Goal: Check status: Check status

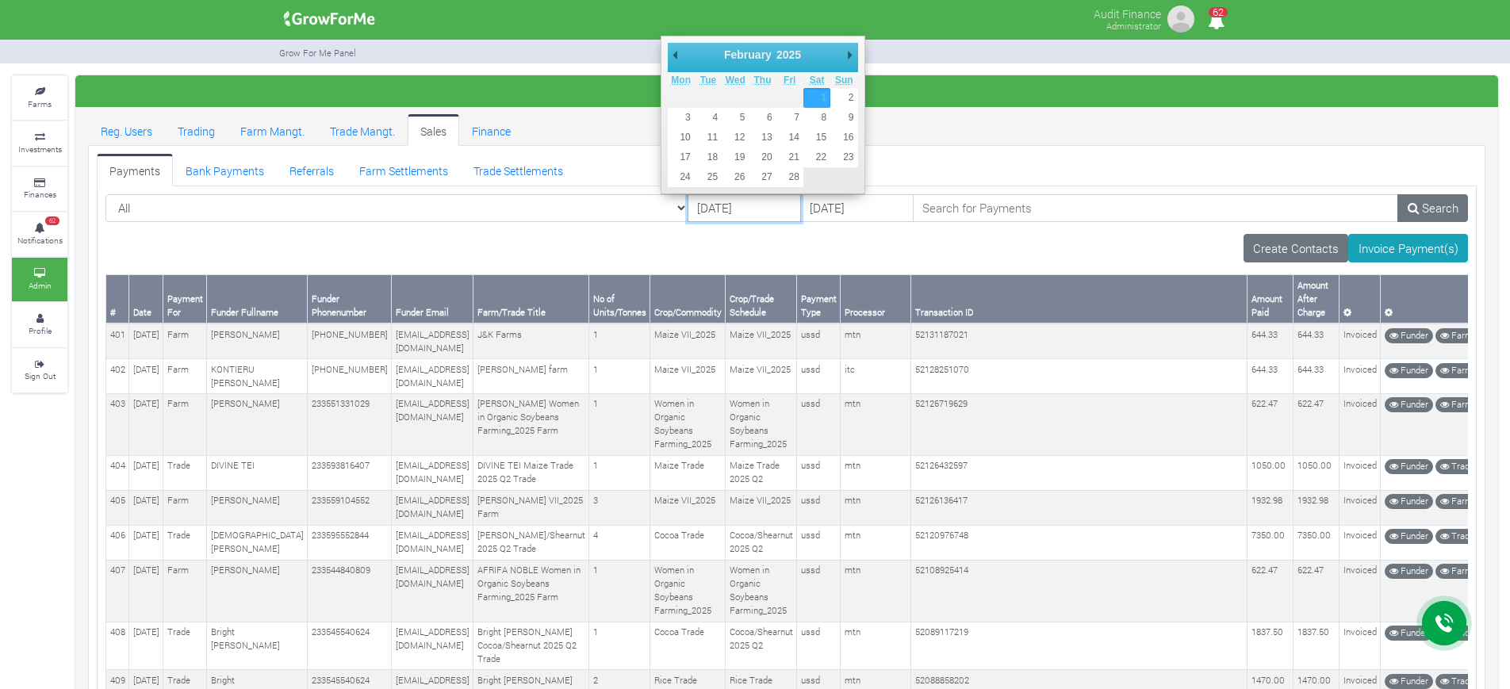
click at [687, 214] on input "[DATE]" at bounding box center [743, 208] width 113 height 29
type input "[DATE]"
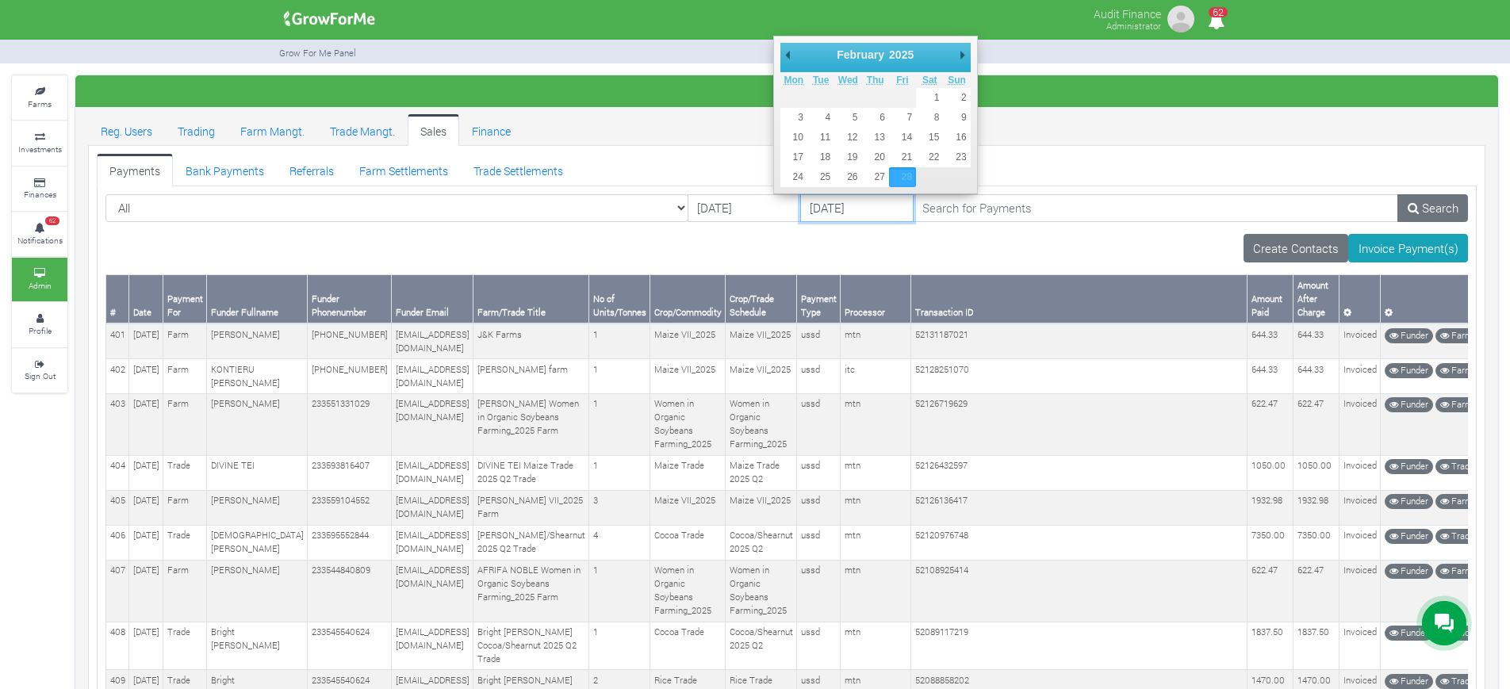
click at [800, 204] on input "[DATE]" at bounding box center [856, 208] width 113 height 29
type input "[DATE]"
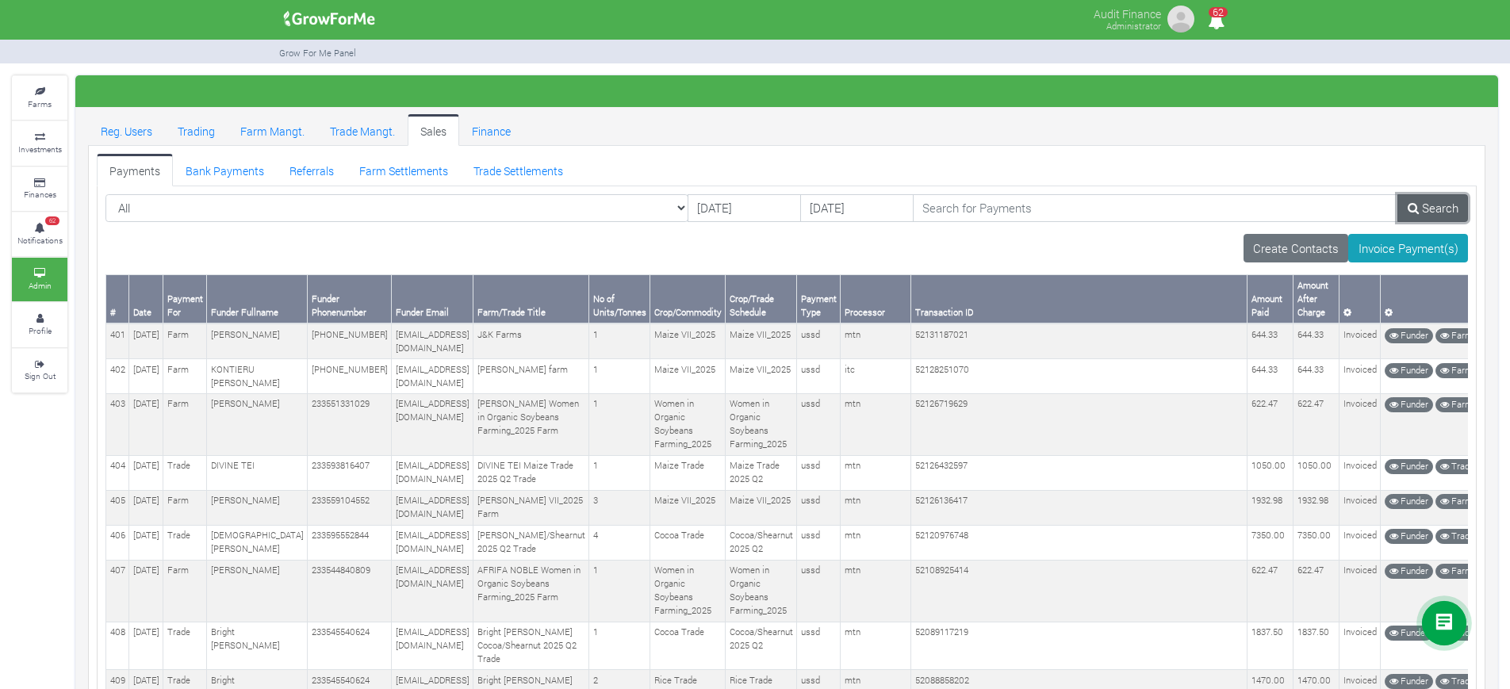
click at [1411, 204] on icon at bounding box center [1412, 208] width 11 height 12
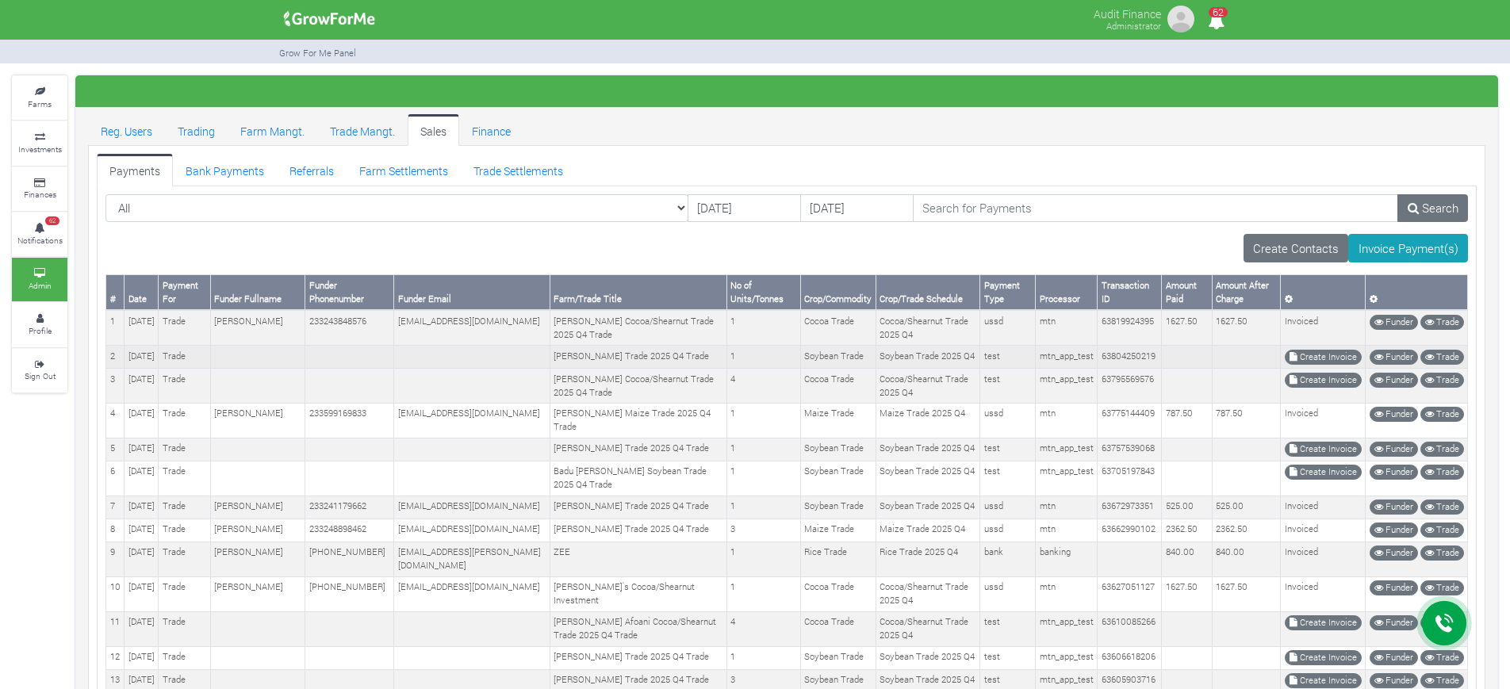
scroll to position [464, 0]
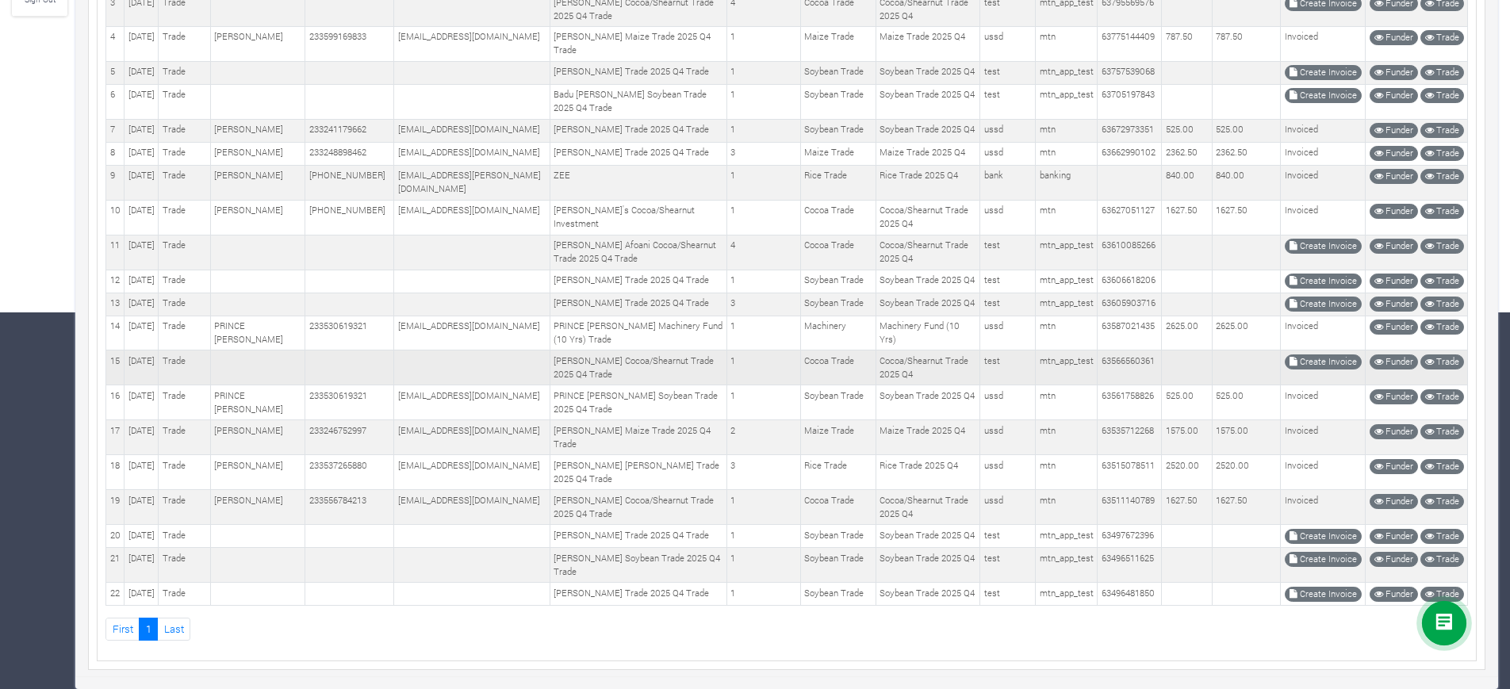
click at [902, 351] on td "Cocoa/Shearnut Trade 2025 Q4" at bounding box center [927, 367] width 105 height 35
copy tr "Cocoa/Shearnut Trade 2025 Q4"
click at [1119, 350] on td "63566560361" at bounding box center [1129, 367] width 64 height 35
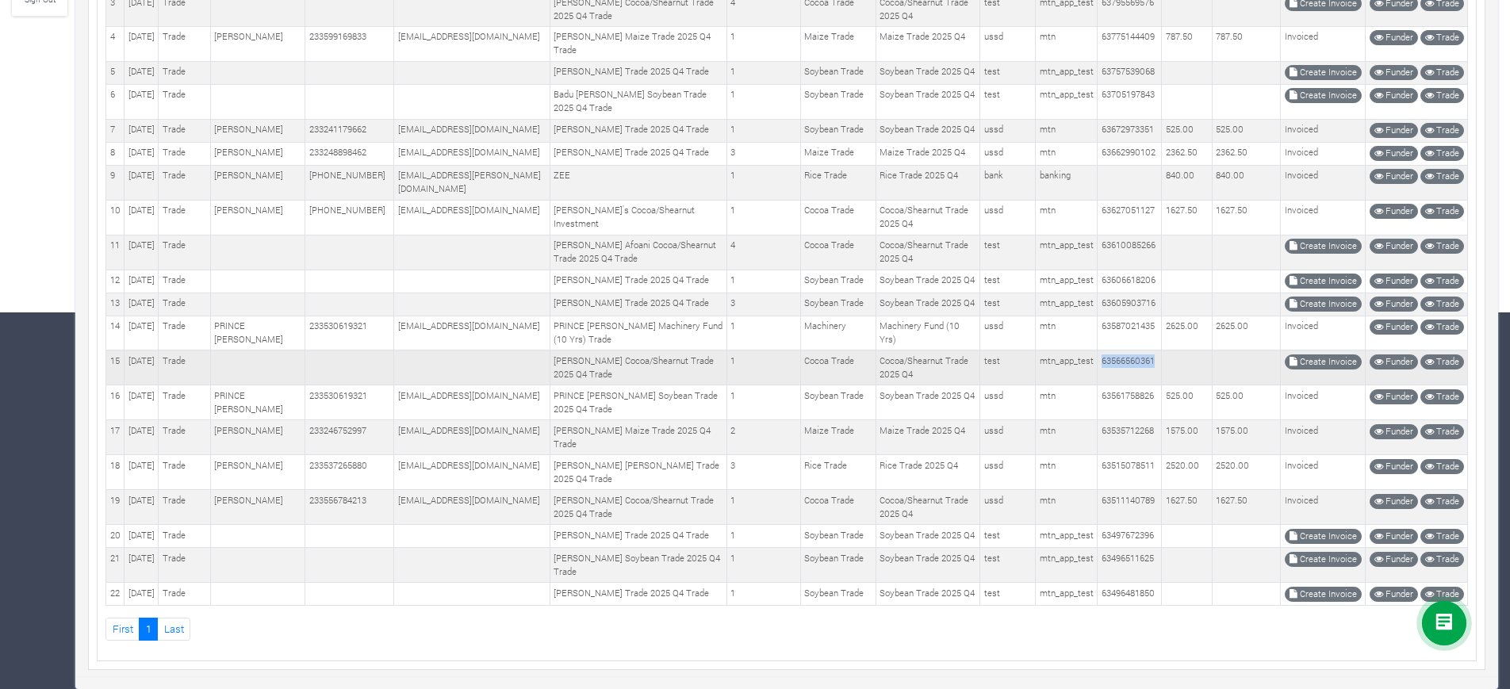
click at [1119, 350] on td "63566560361" at bounding box center [1129, 367] width 64 height 35
copy td "63566560361"
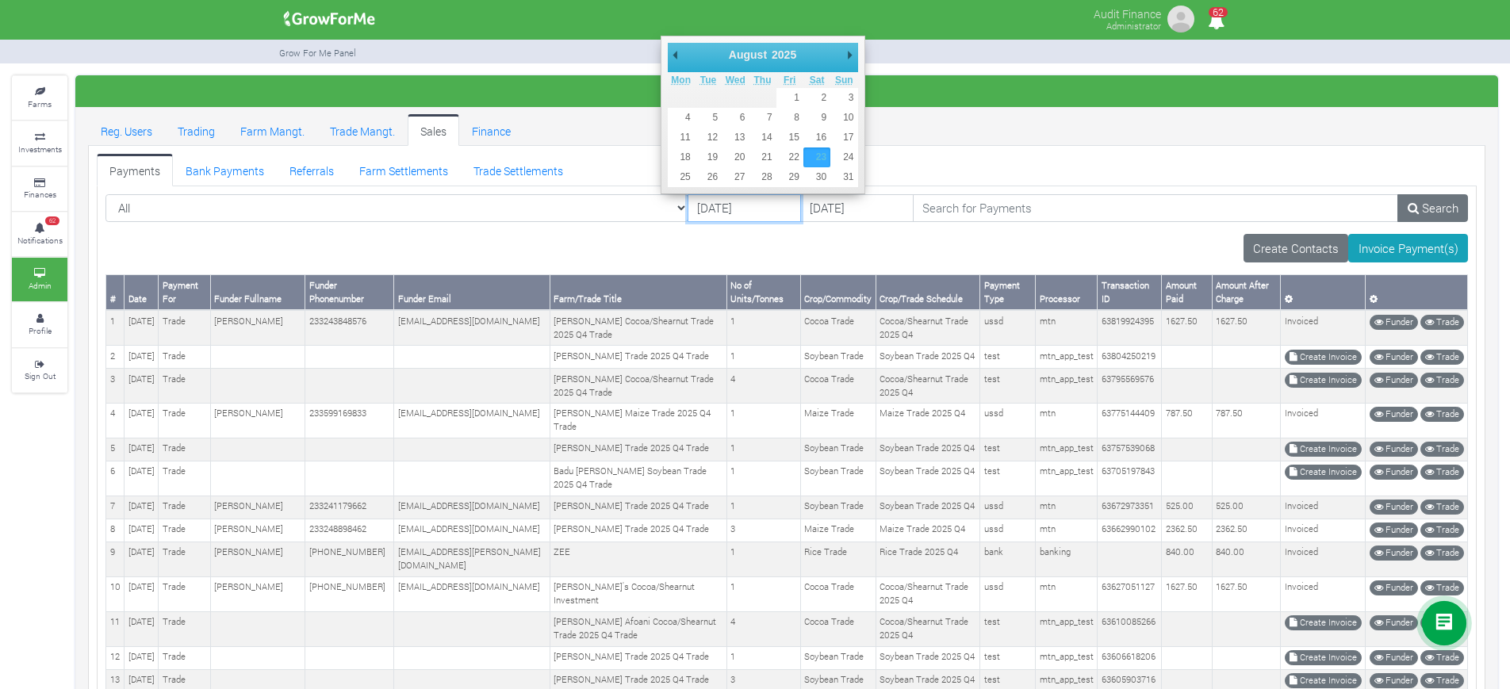
click at [687, 205] on input "[DATE]" at bounding box center [743, 208] width 113 height 29
type input "05/09/2025"
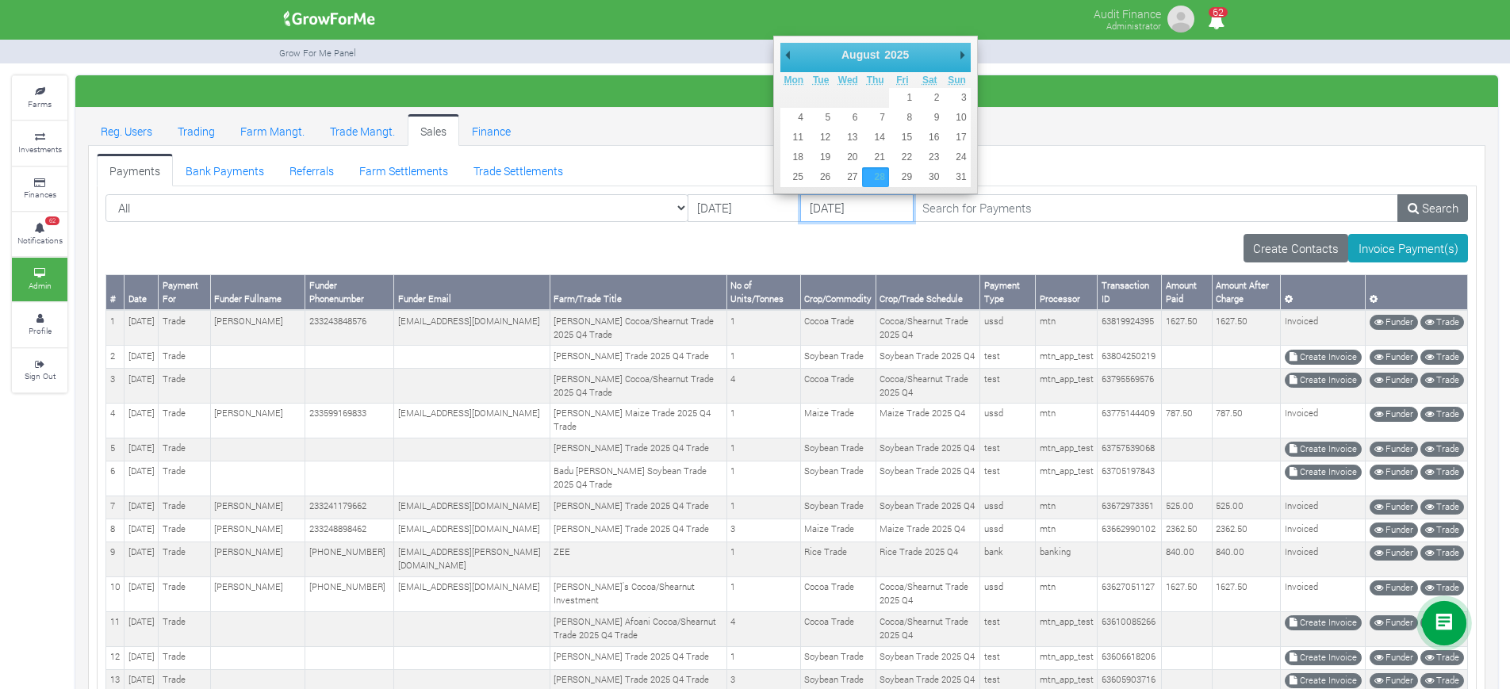
click at [800, 206] on input "[DATE]" at bounding box center [856, 208] width 113 height 29
type input "10/09/2025"
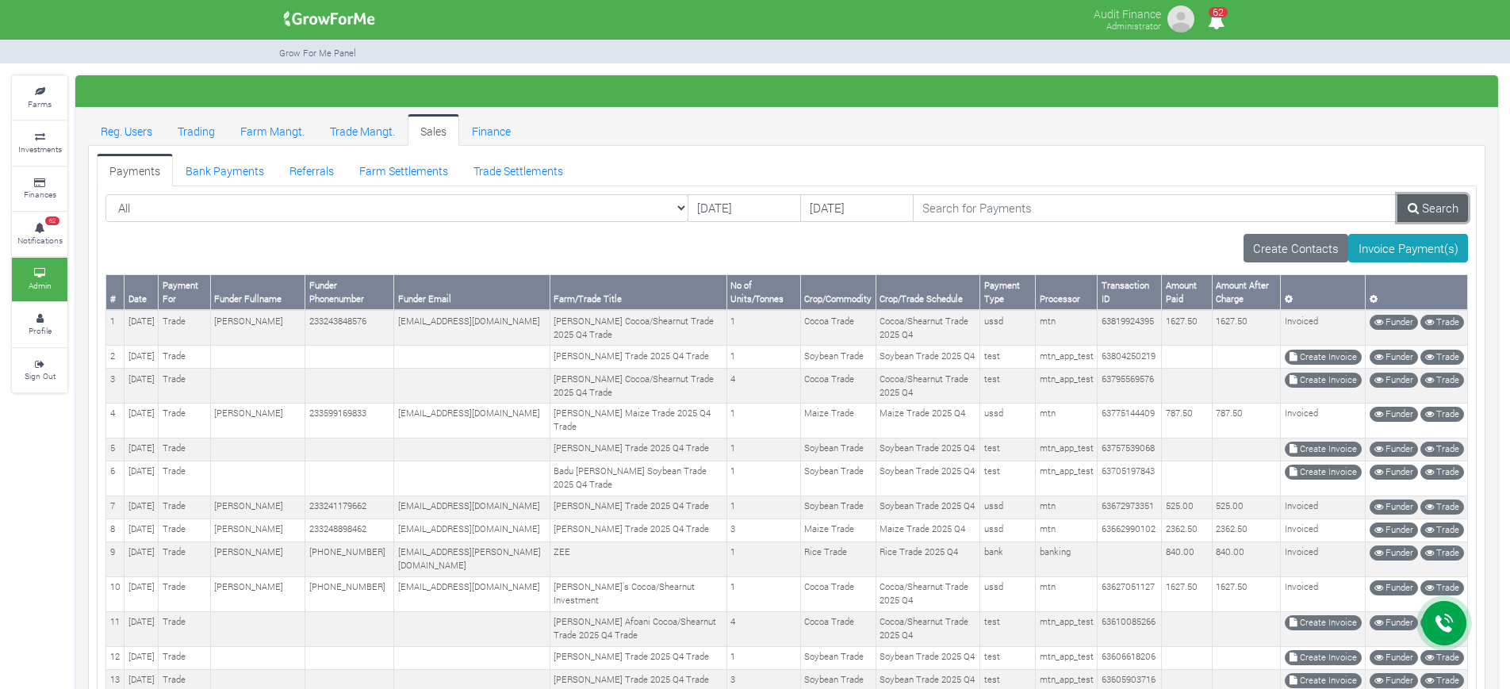
click at [1434, 204] on link "Search" at bounding box center [1432, 208] width 71 height 29
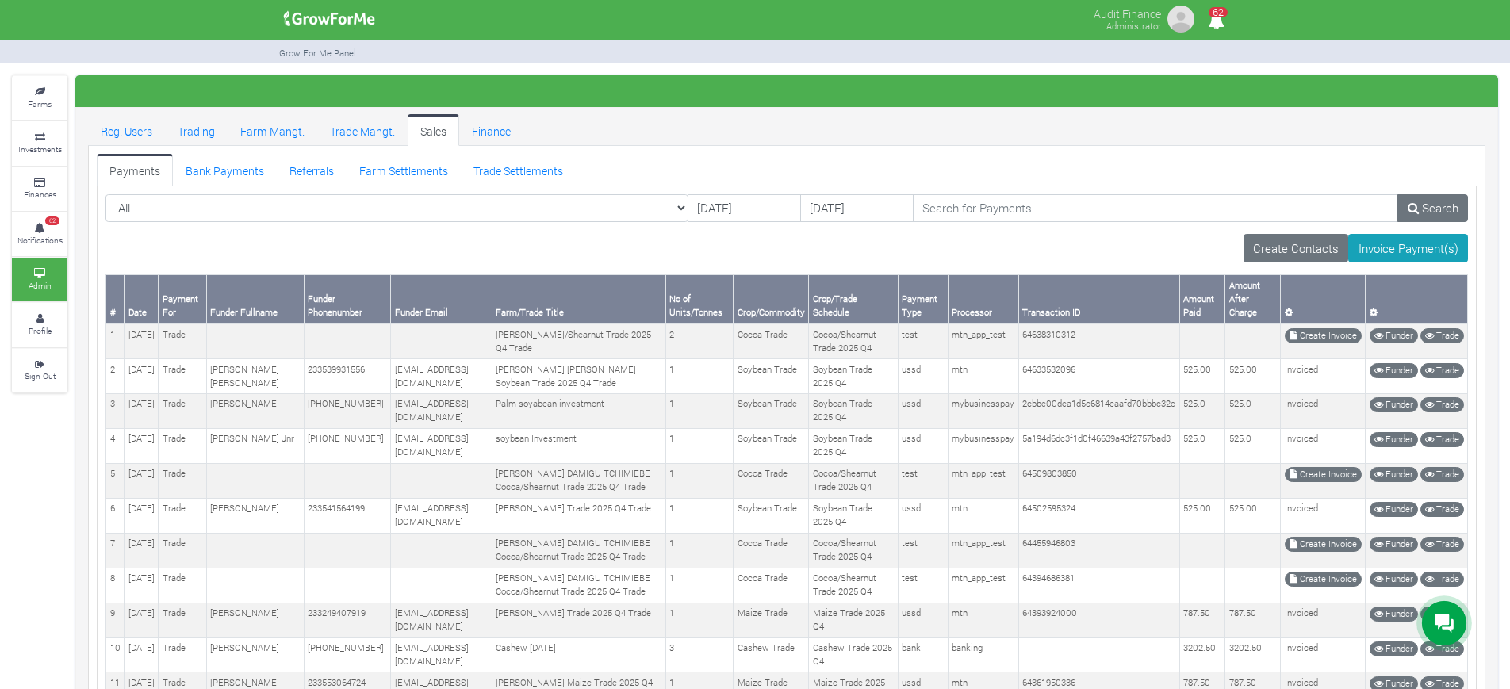
scroll to position [478, 0]
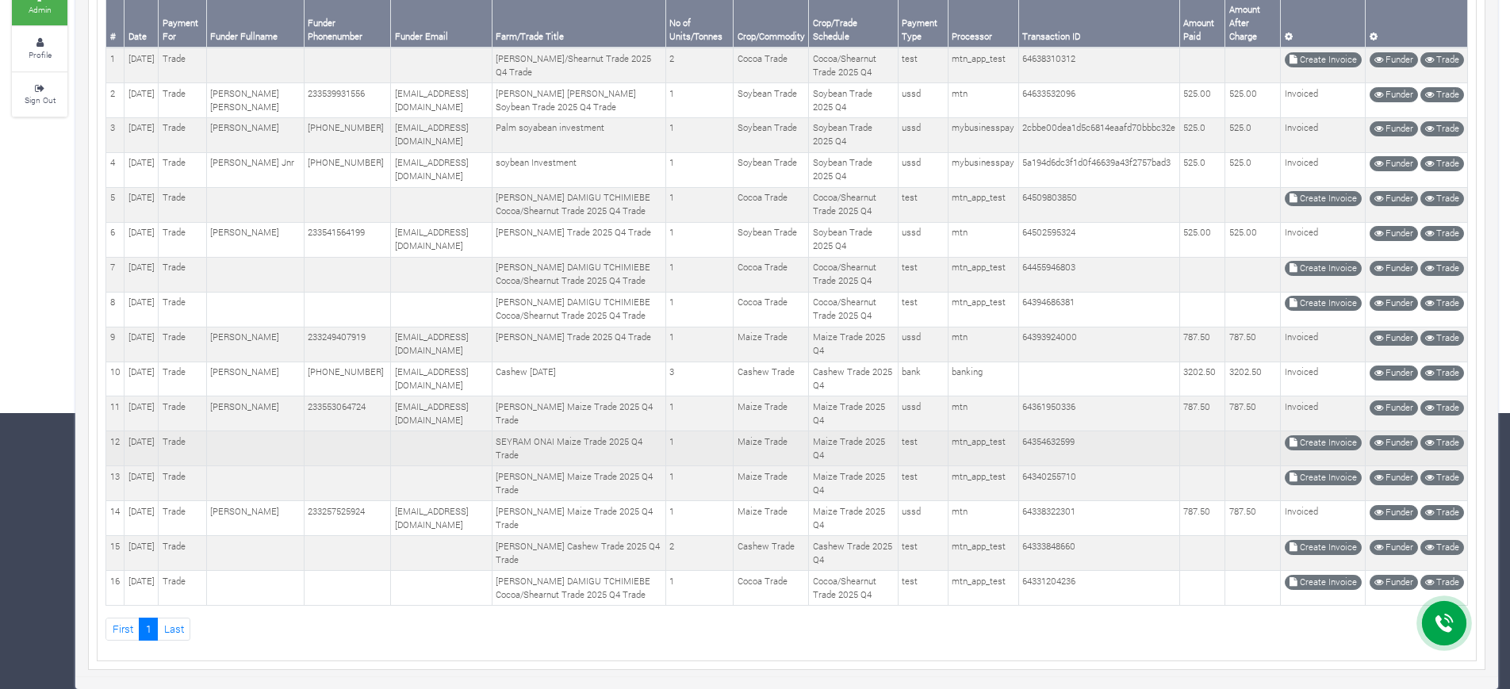
click at [838, 431] on td "Maize Trade 2025 Q4" at bounding box center [853, 448] width 89 height 35
copy tr "Maize Trade 2025 Q4"
click at [1036, 431] on td "64354632599" at bounding box center [1098, 448] width 161 height 35
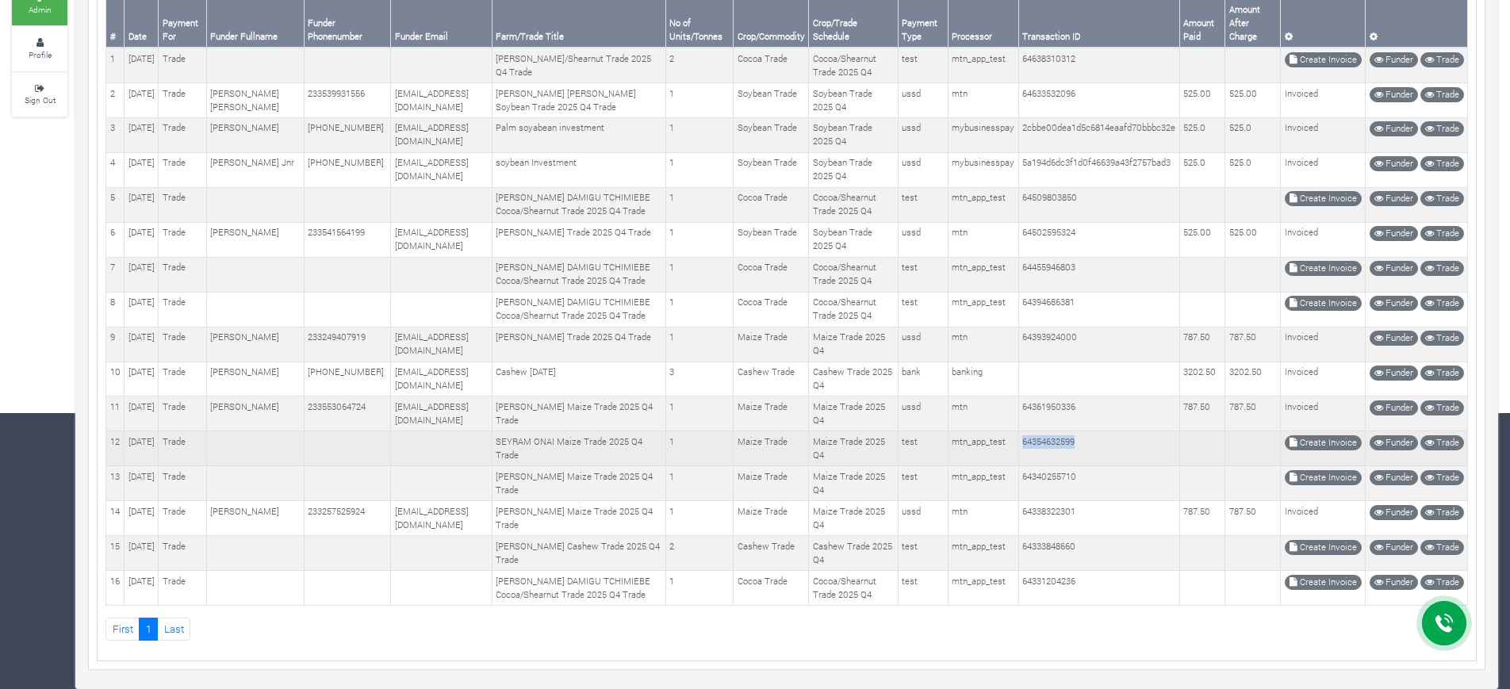
click at [1036, 431] on td "64354632599" at bounding box center [1098, 448] width 161 height 35
copy tr "64354632599"
click at [136, 431] on td "05th Sep 2025" at bounding box center [141, 448] width 34 height 35
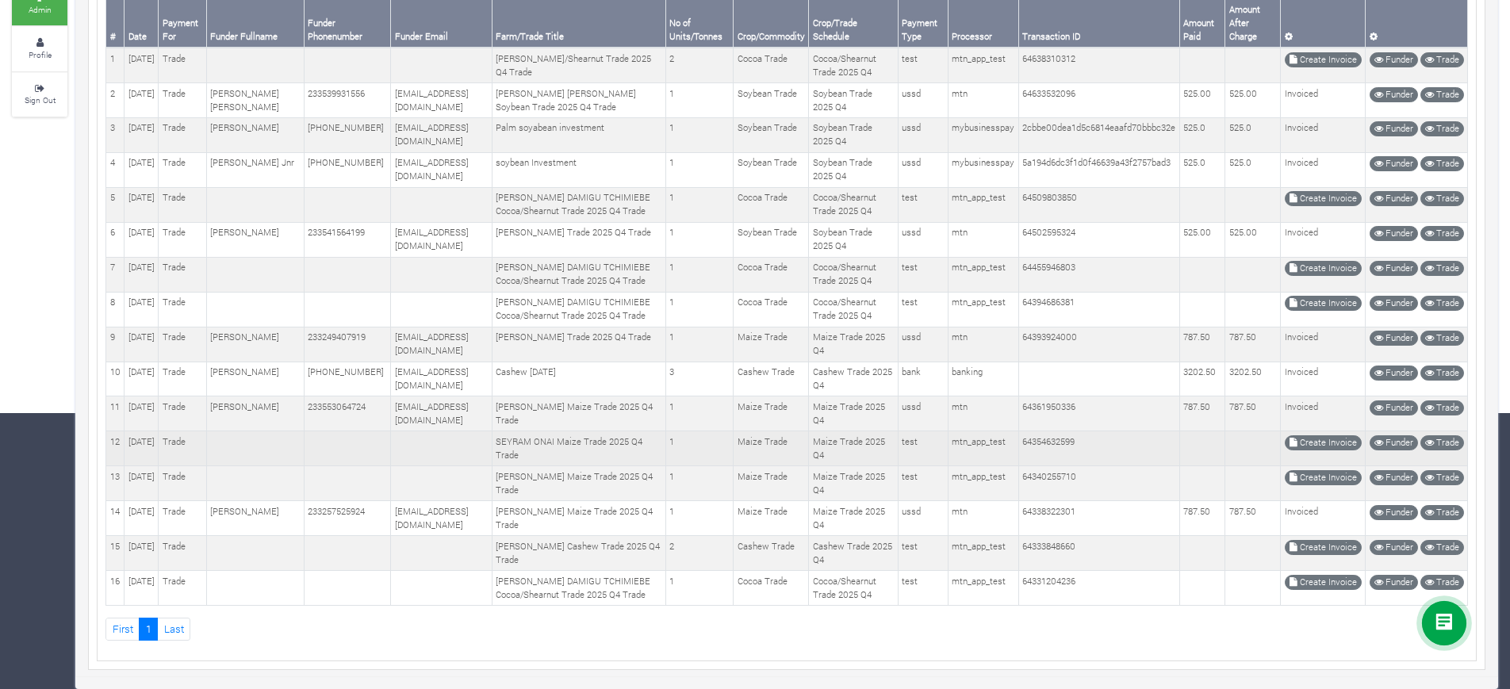
click at [136, 431] on td "05th Sep 2025" at bounding box center [141, 448] width 34 height 35
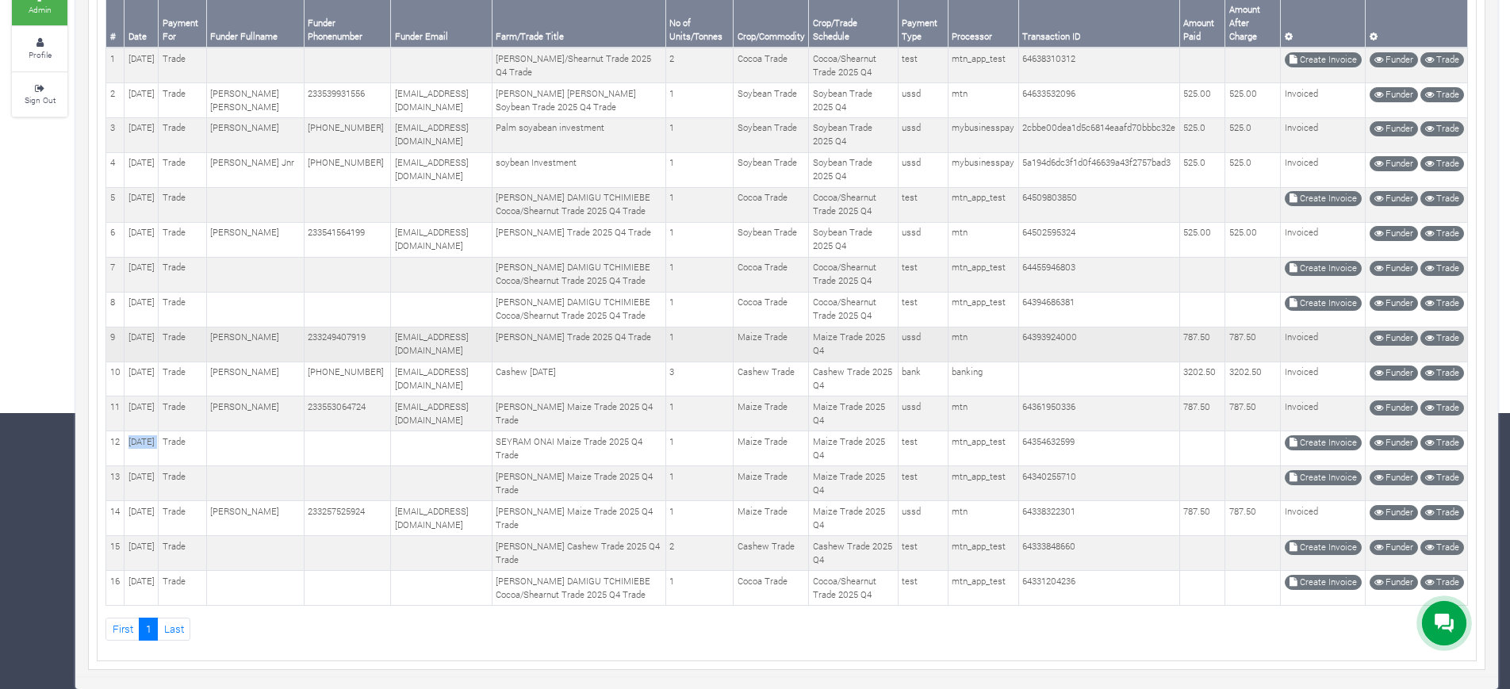
scroll to position [0, 0]
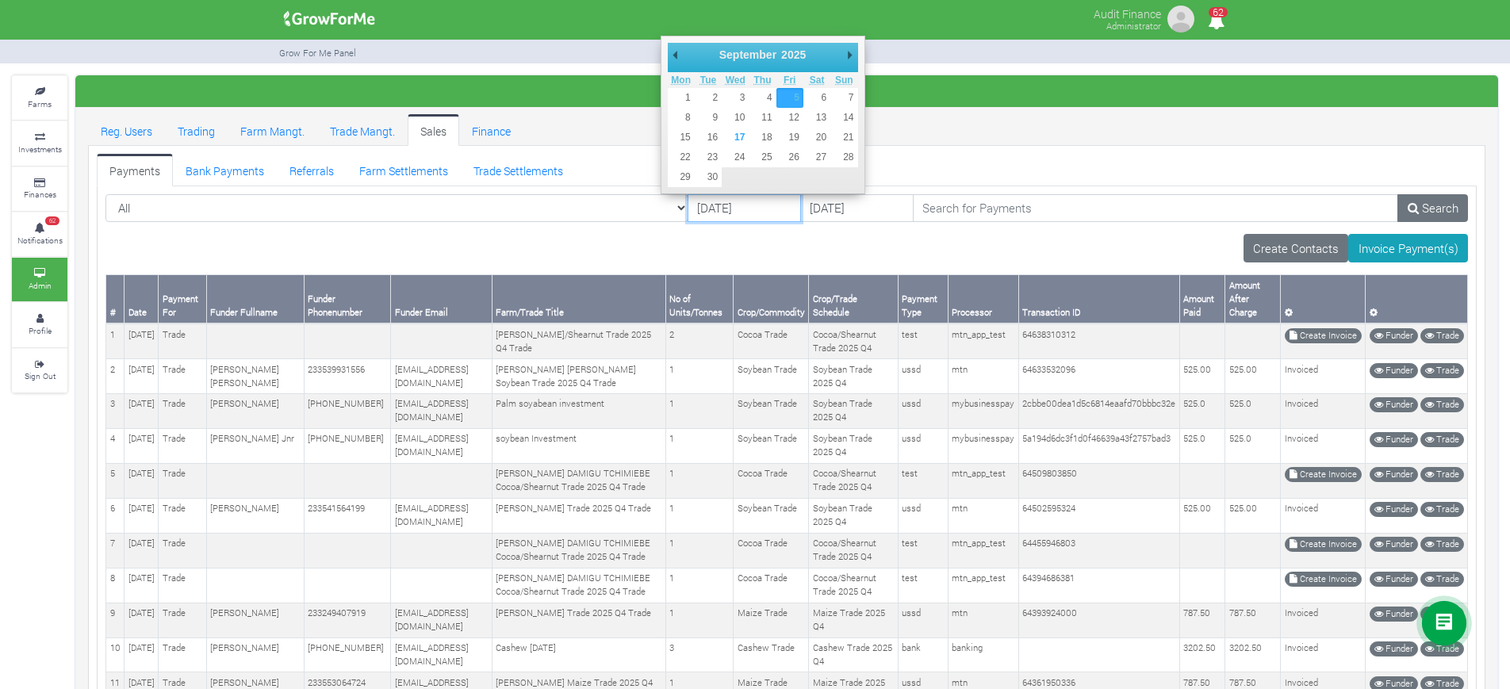
click at [687, 213] on input "05/09/2025" at bounding box center [743, 208] width 113 height 29
click at [687, 205] on input "22/09/2025" at bounding box center [743, 208] width 113 height 29
type input "15/09/2025"
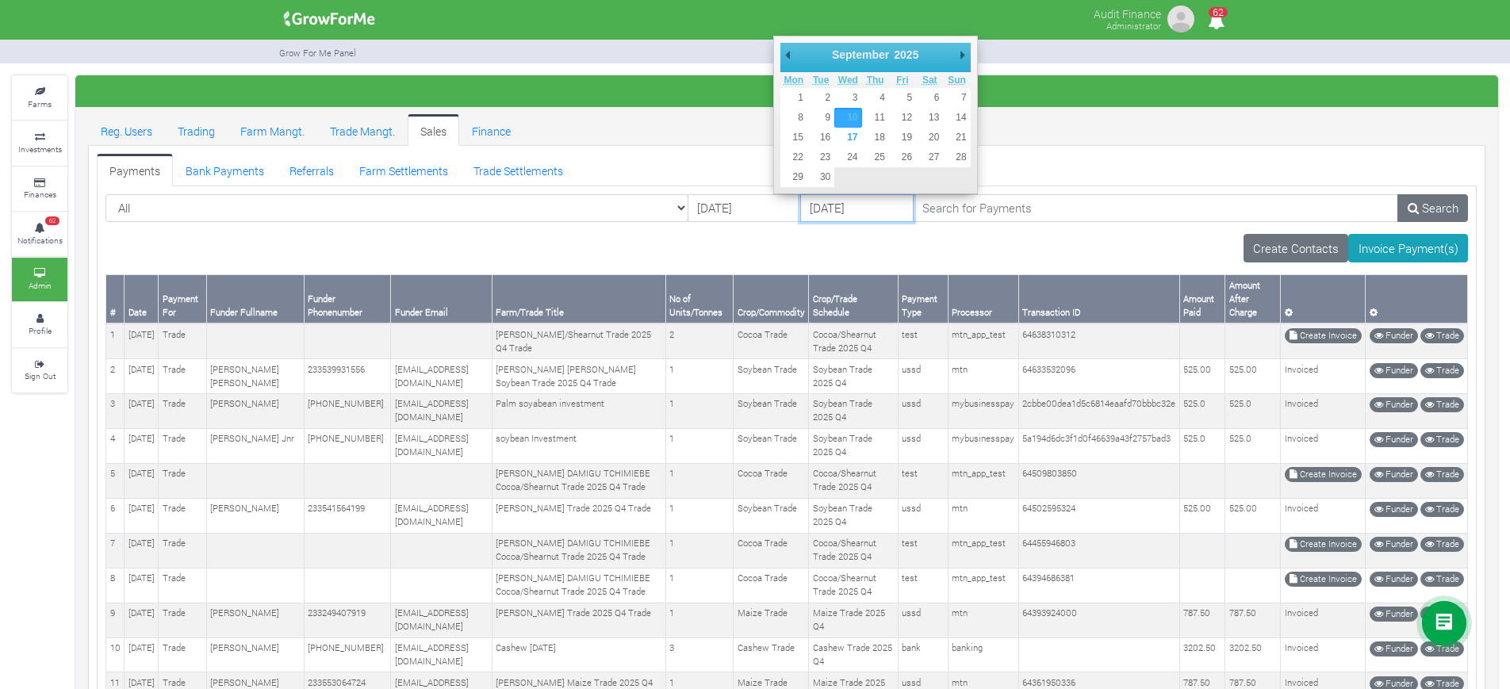
click at [800, 215] on input "10/09/2025" at bounding box center [856, 208] width 113 height 29
type input "17/09/2025"
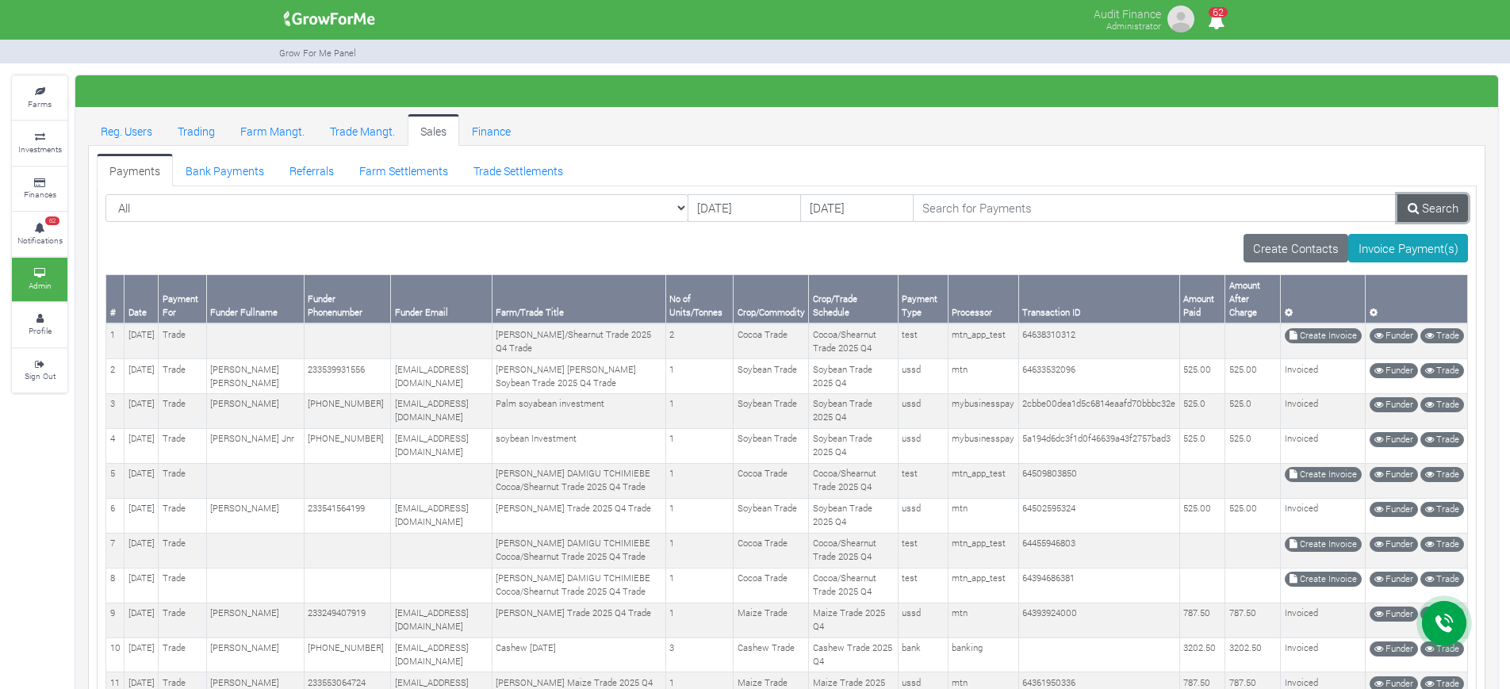
click at [1425, 207] on link "Search" at bounding box center [1432, 208] width 71 height 29
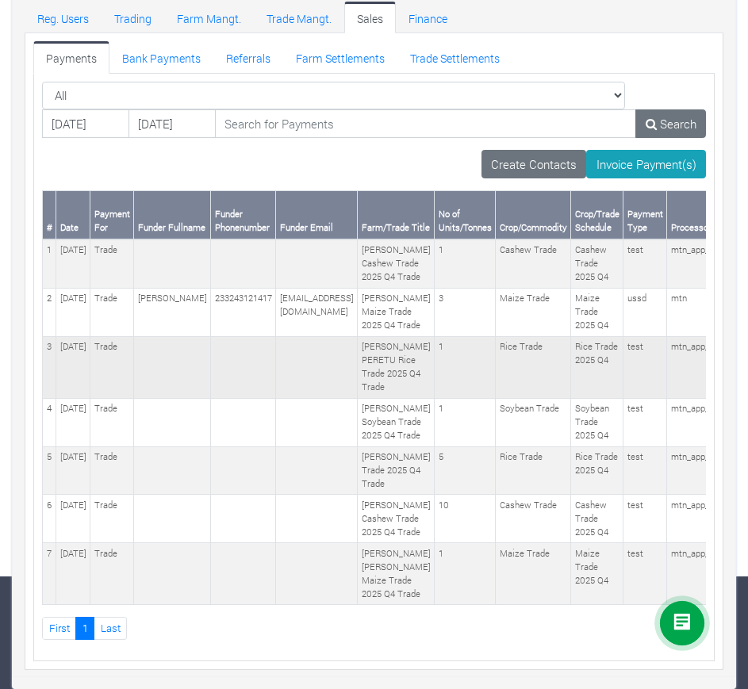
scroll to position [0, 350]
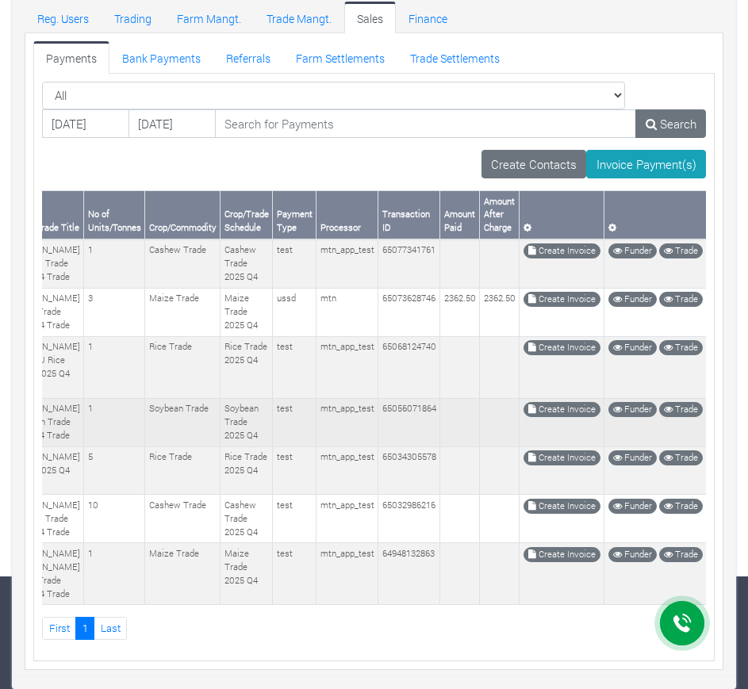
click at [230, 398] on td "Soybean Trade 2025 Q4" at bounding box center [246, 422] width 52 height 48
copy tr "Soybean Trade 2025 Q4"
click at [394, 398] on td "65056071864" at bounding box center [409, 422] width 62 height 48
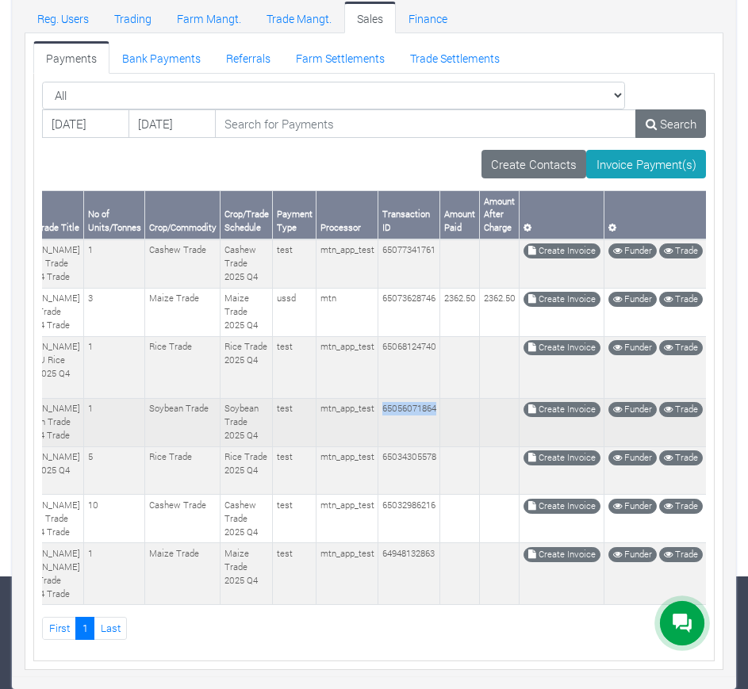
click at [394, 398] on td "65056071864" at bounding box center [409, 422] width 62 height 48
copy td "65056071864"
